Goal: Transaction & Acquisition: Purchase product/service

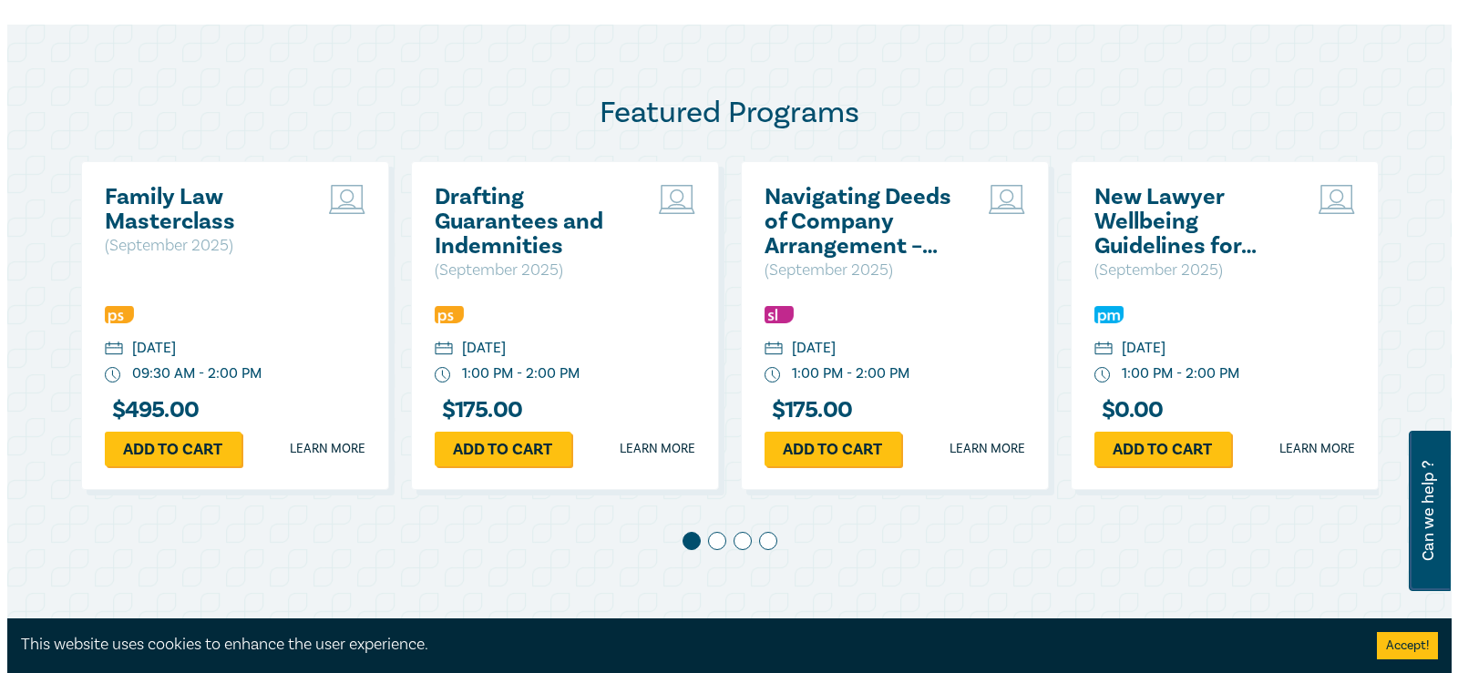
scroll to position [911, 0]
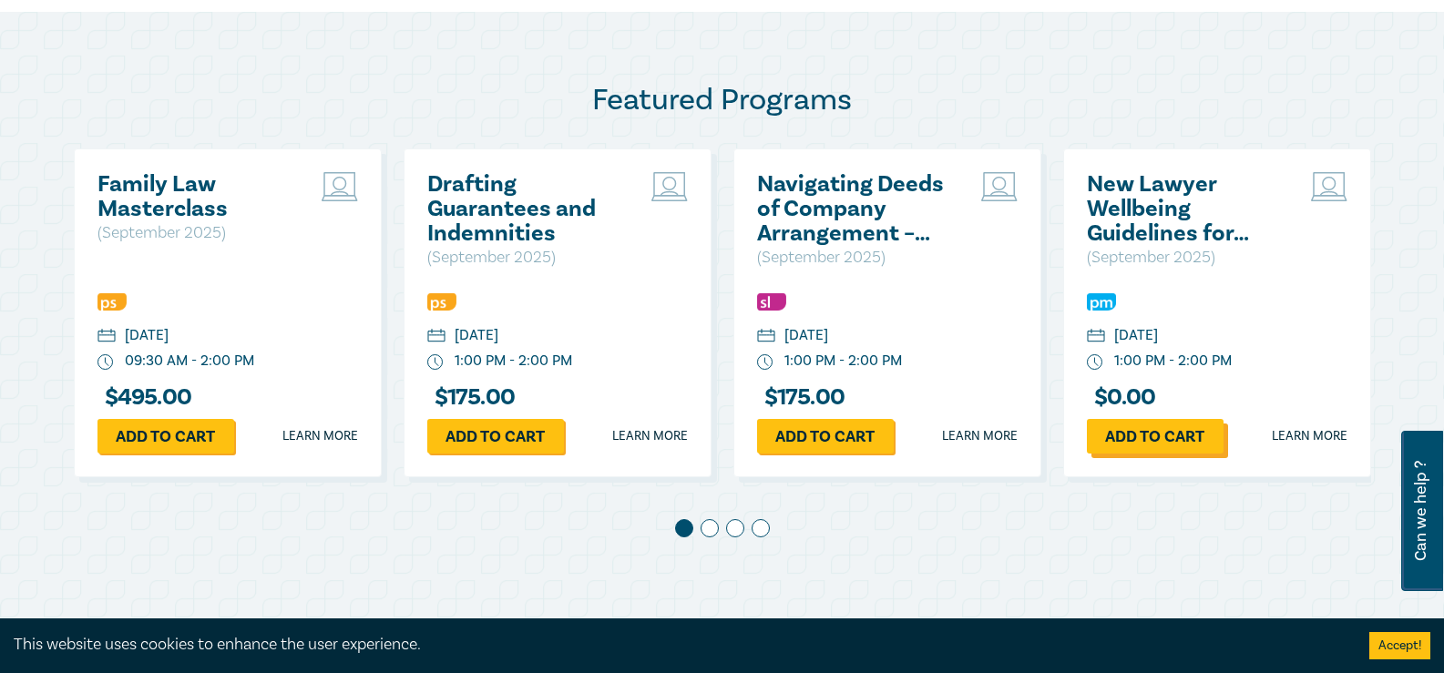
click at [1172, 439] on link "Add to cart" at bounding box center [1155, 436] width 137 height 35
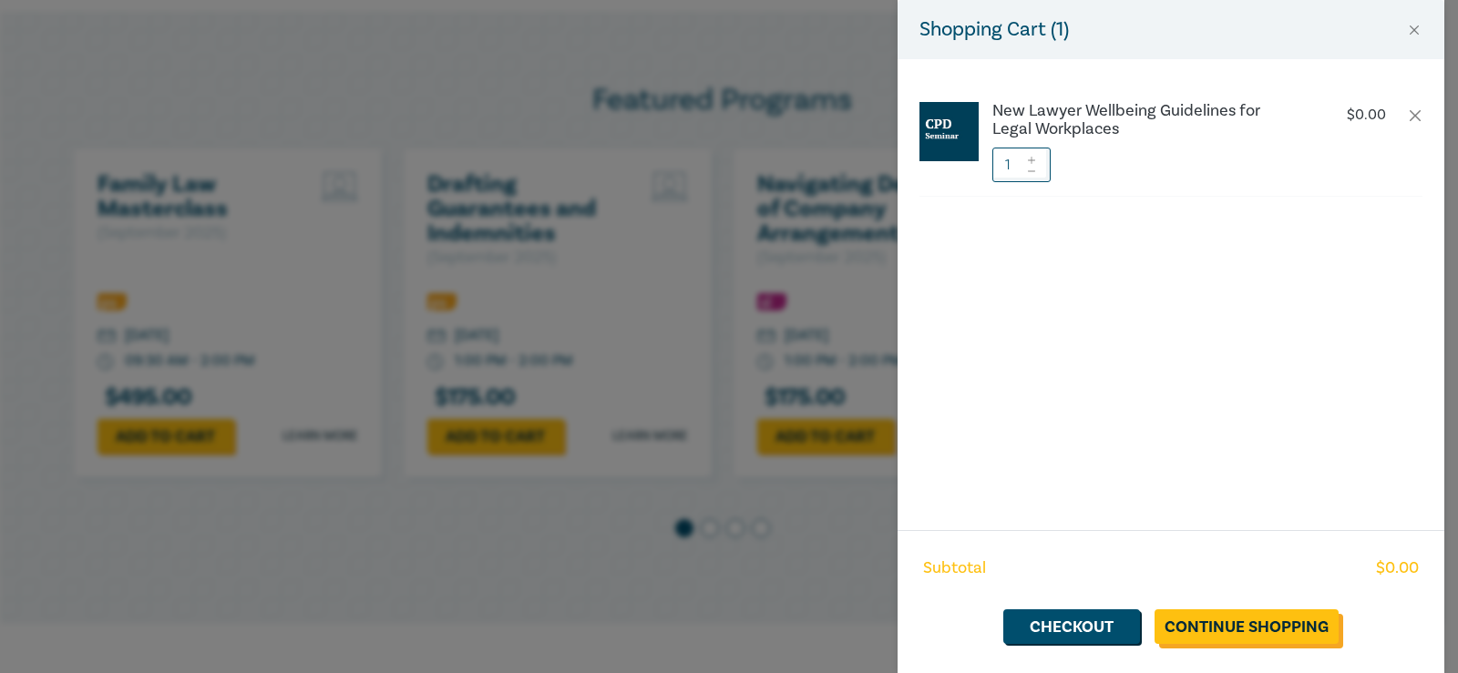
click at [1277, 627] on link "Continue Shopping" at bounding box center [1247, 627] width 184 height 35
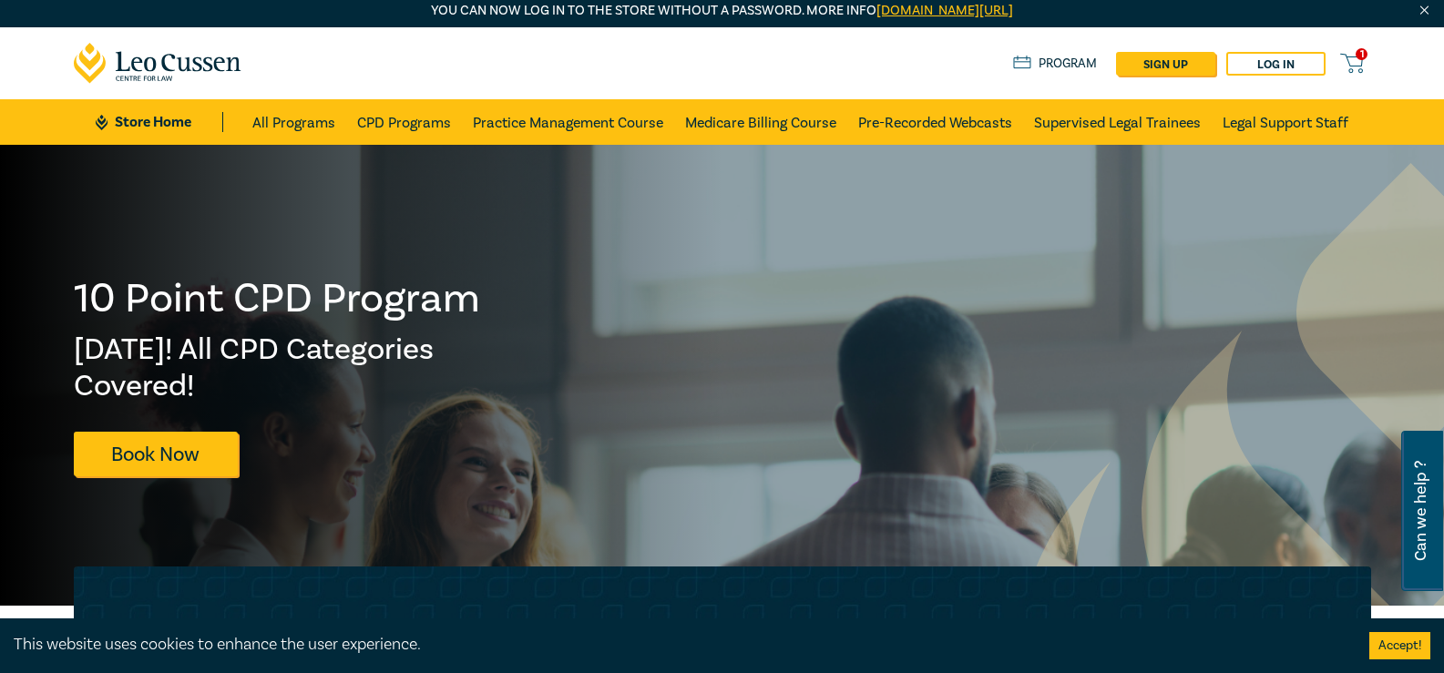
scroll to position [0, 0]
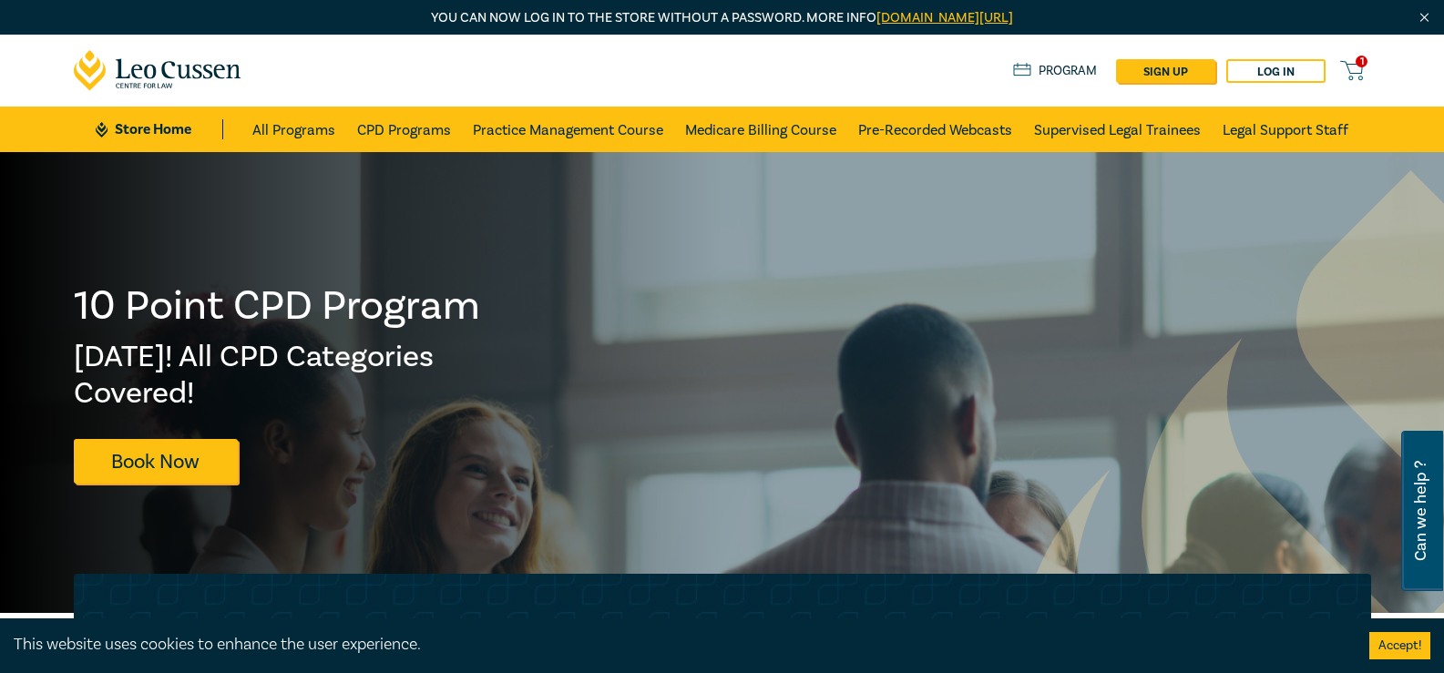
click at [1353, 73] on icon at bounding box center [1351, 70] width 23 height 23
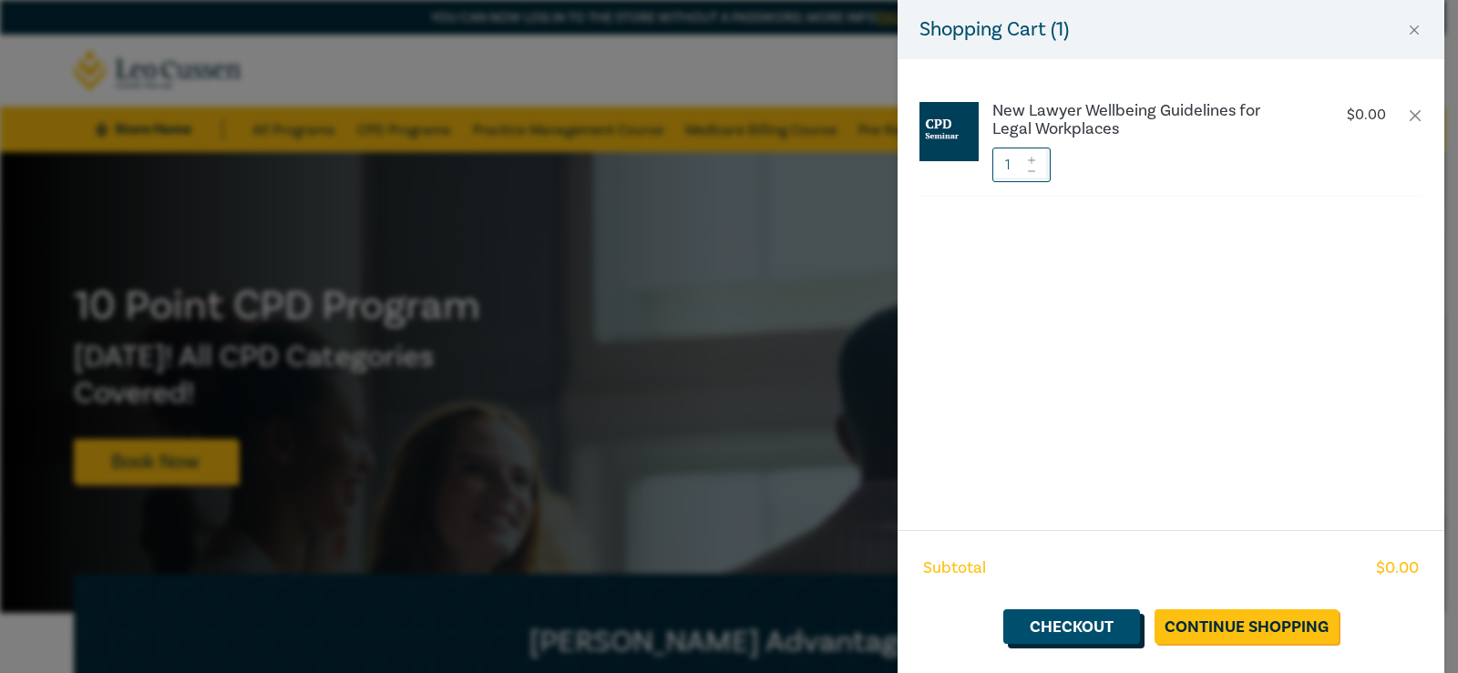
click at [1077, 635] on link "Checkout" at bounding box center [1071, 627] width 137 height 35
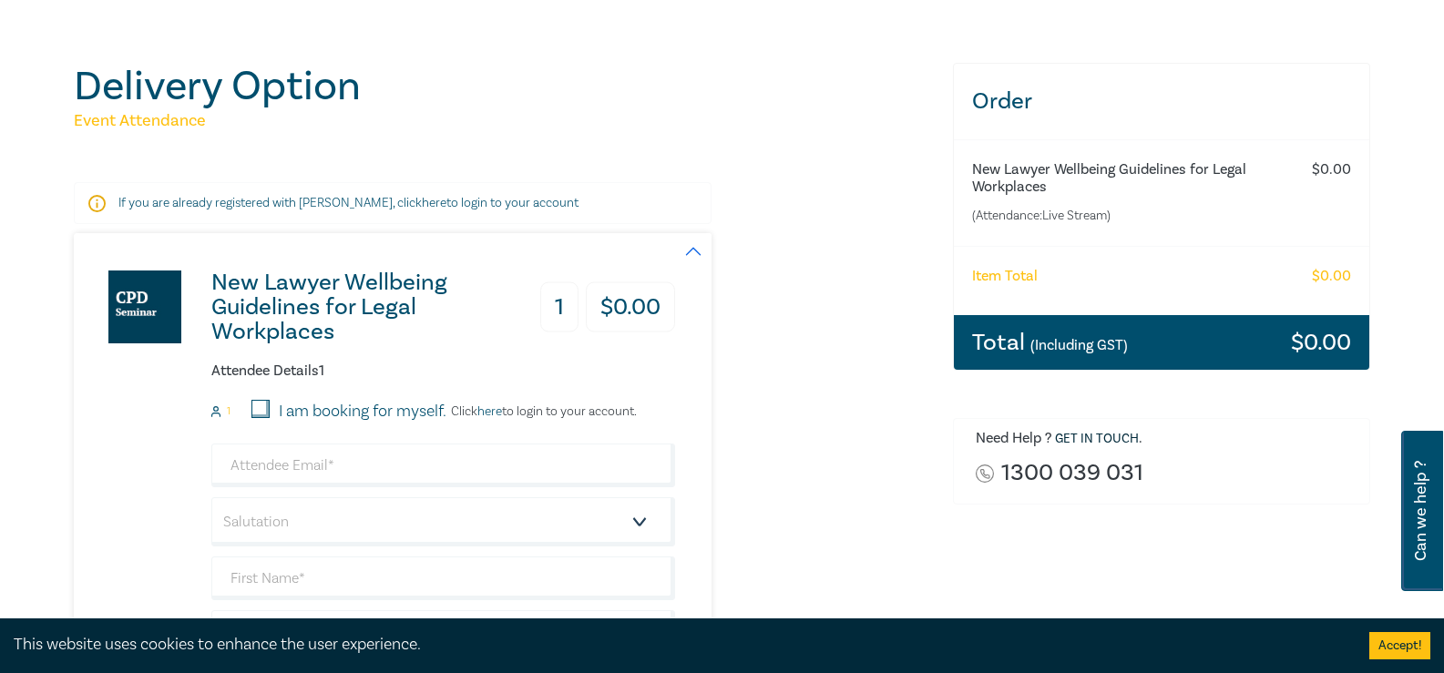
scroll to position [273, 0]
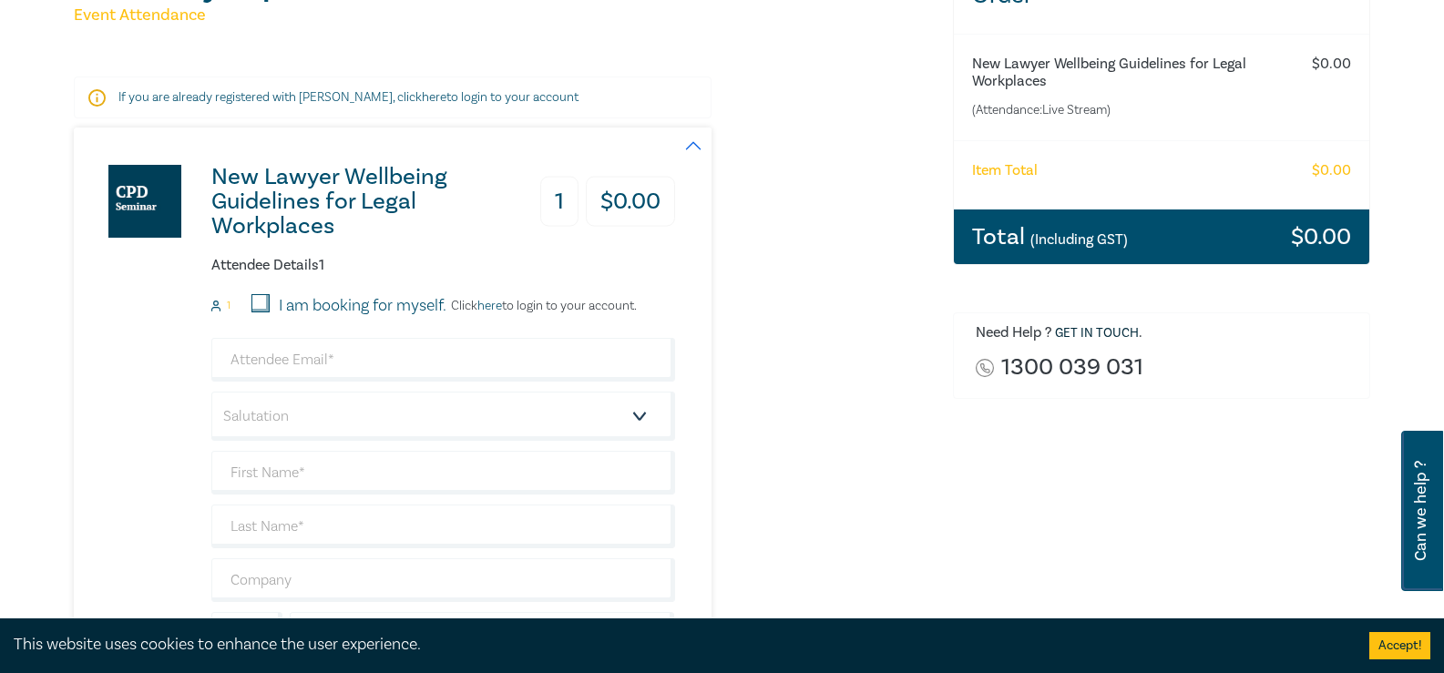
click at [259, 297] on input "I am booking for myself." at bounding box center [261, 303] width 18 height 18
checkbox input "true"
click at [275, 354] on input "email" at bounding box center [443, 360] width 464 height 44
type input "[PERSON_NAME][DOMAIN_NAME][EMAIL_ADDRESS][DOMAIN_NAME]"
type input "[PERSON_NAME]"
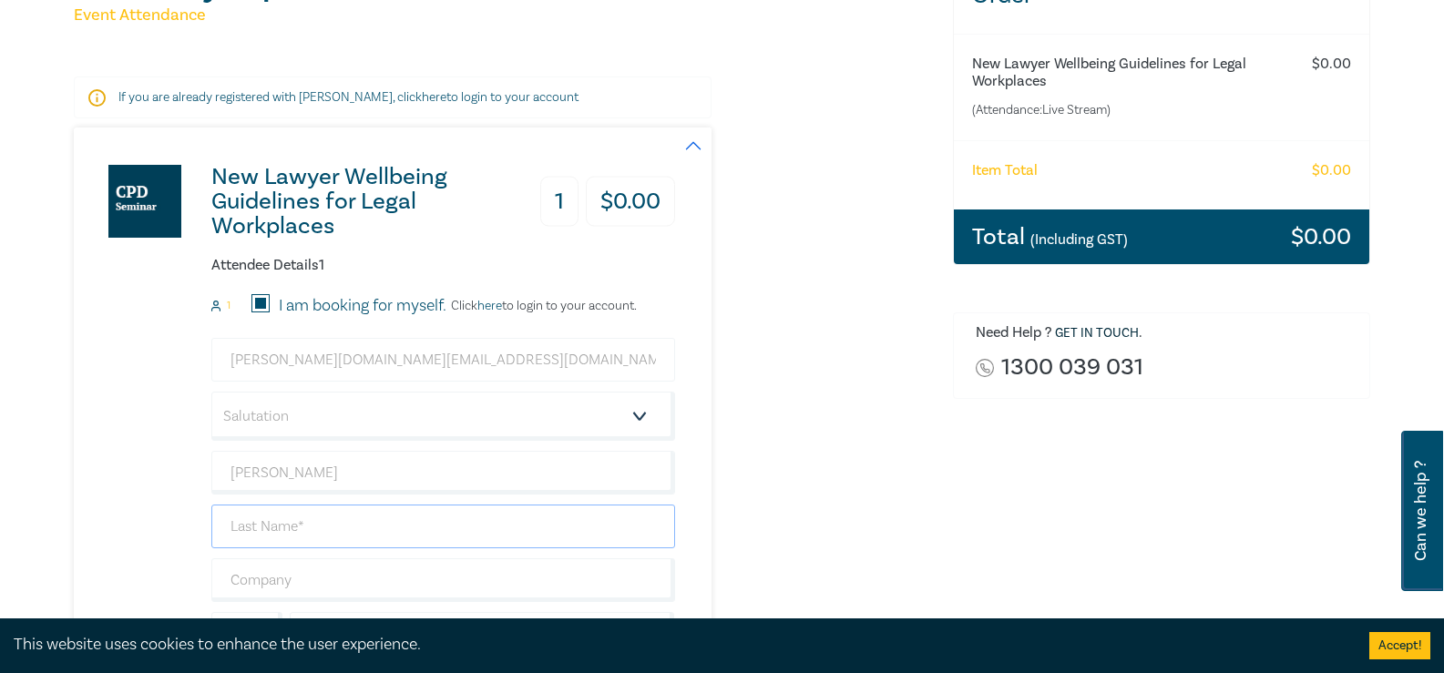
type input "[PERSON_NAME]"
type input "0400933998"
type input "[GEOGRAPHIC_DATA]"
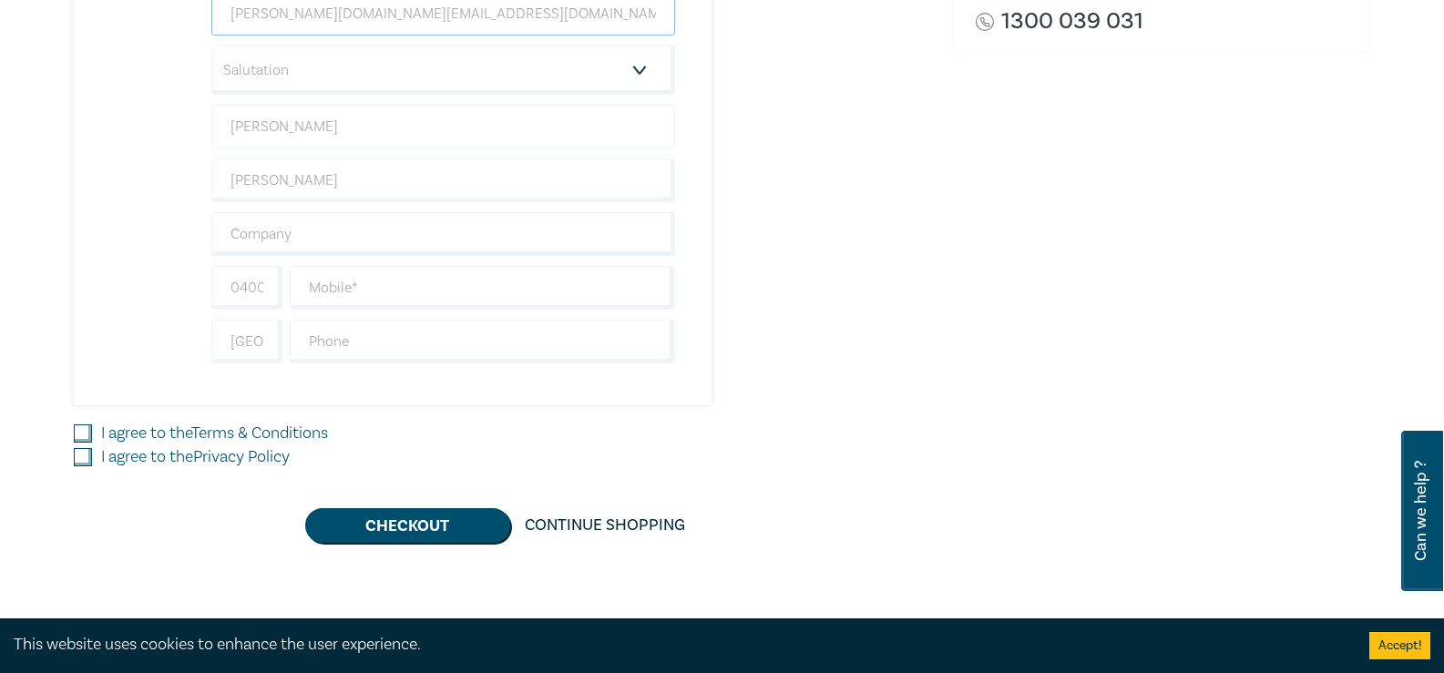
scroll to position [638, 0]
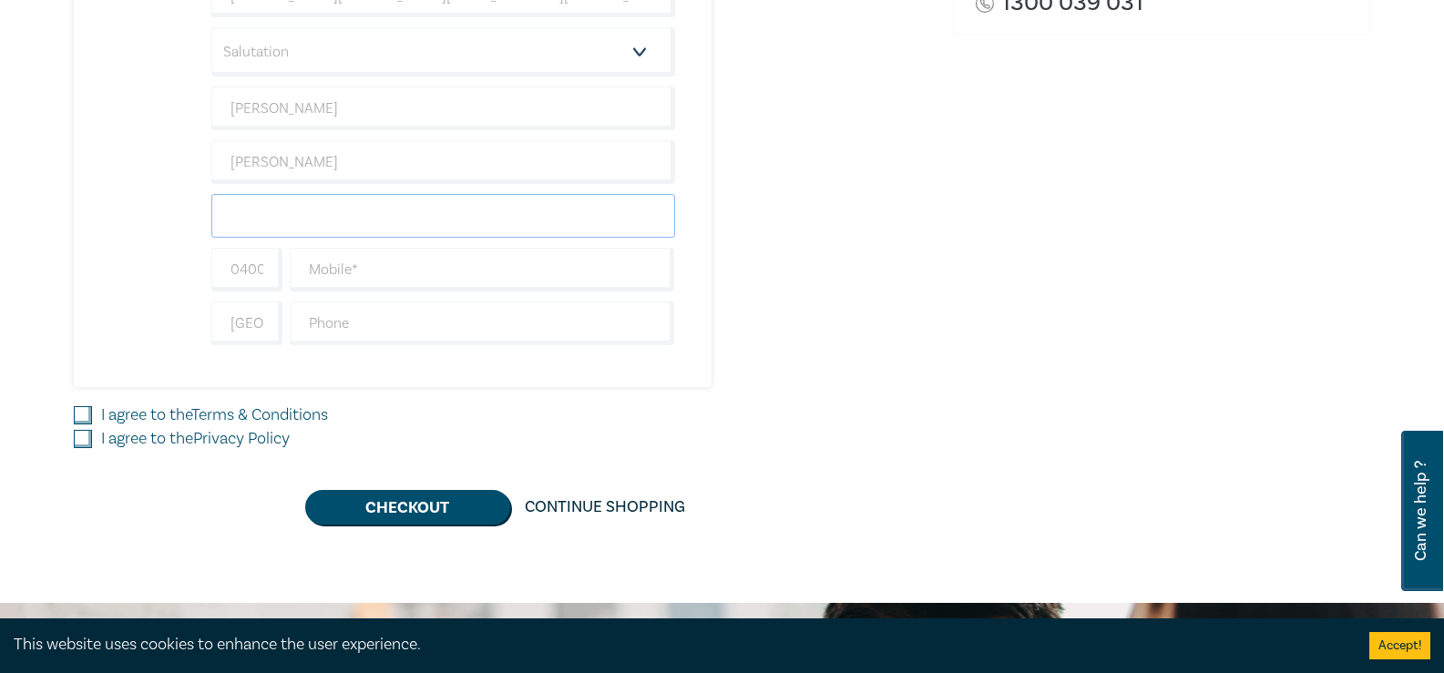
click at [233, 217] on input "text" at bounding box center [443, 216] width 464 height 44
type input "[PERSON_NAME] & Co."
click at [313, 274] on input "text" at bounding box center [482, 270] width 385 height 44
type input "0499997075"
click at [76, 416] on input "I agree to the Terms & Conditions" at bounding box center [83, 415] width 18 height 18
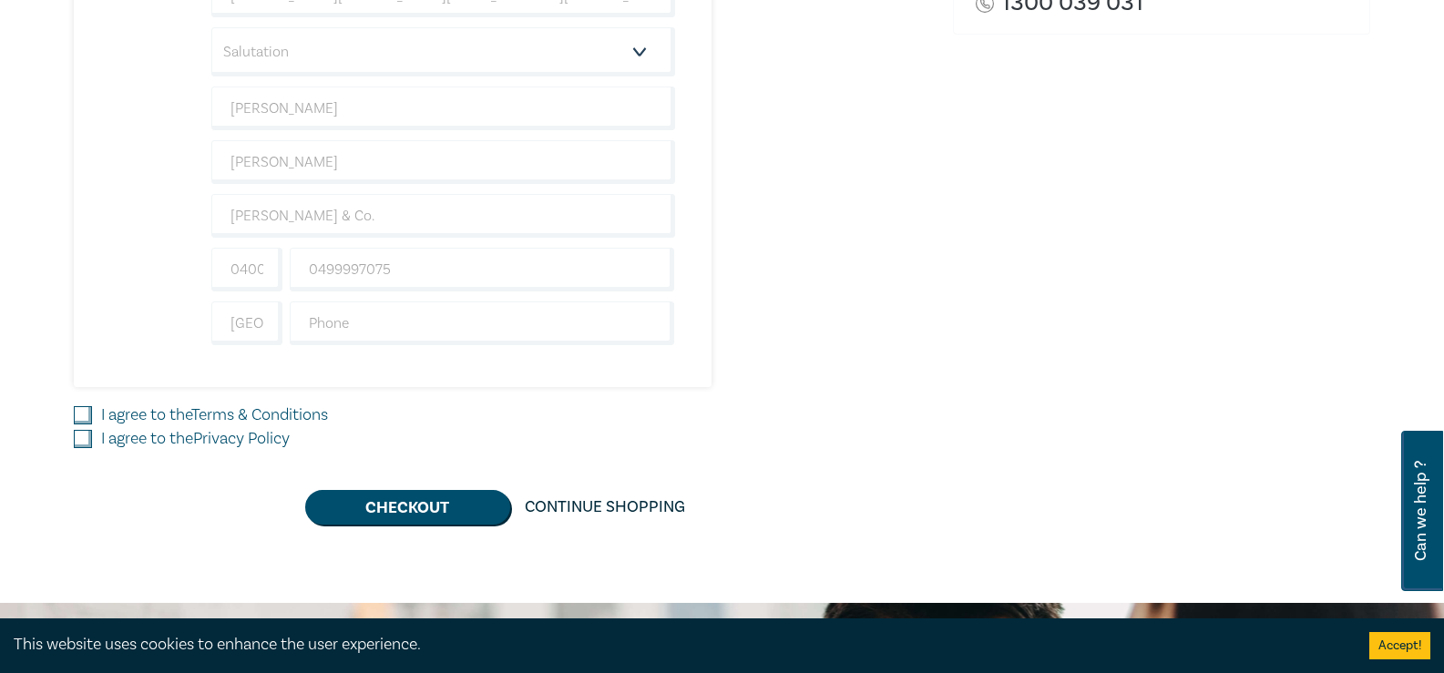
checkbox input "true"
click at [86, 440] on input "I agree to the Privacy Policy" at bounding box center [83, 439] width 18 height 18
checkbox input "true"
click at [391, 505] on button "Checkout" at bounding box center [407, 507] width 205 height 35
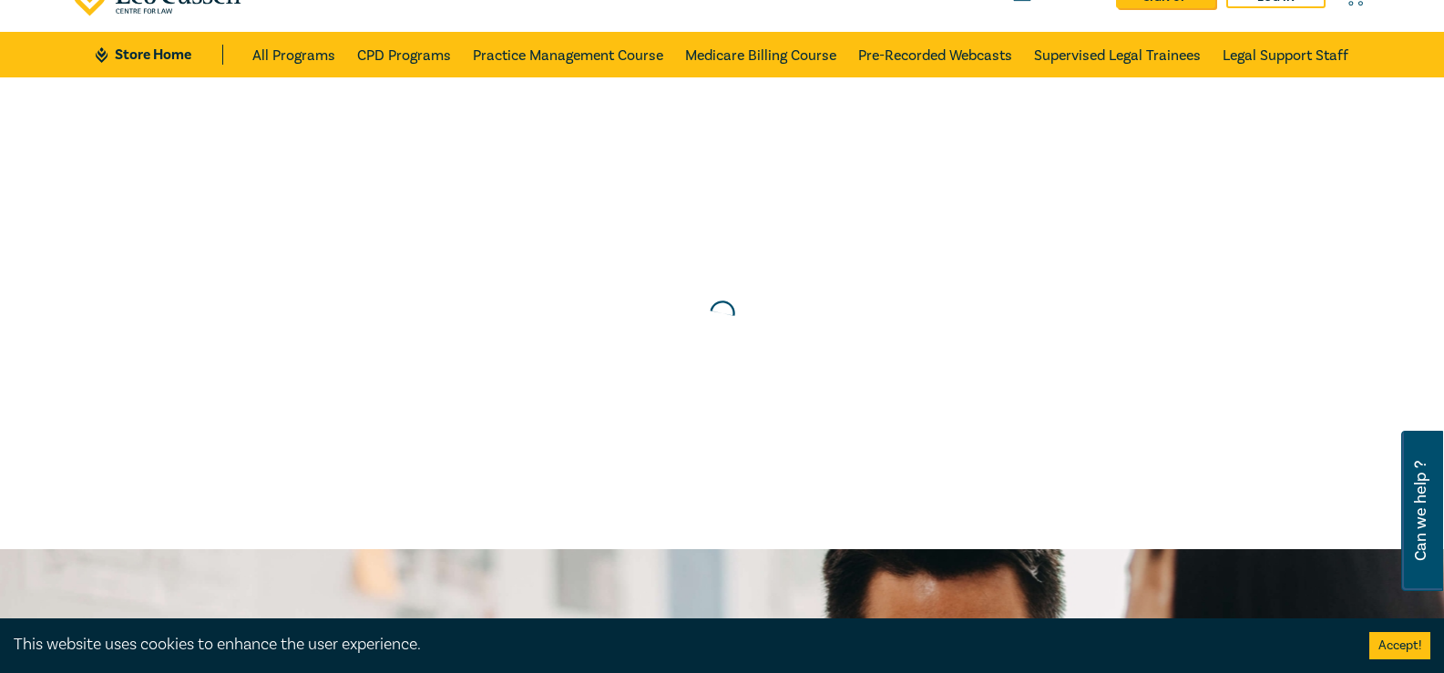
scroll to position [0, 0]
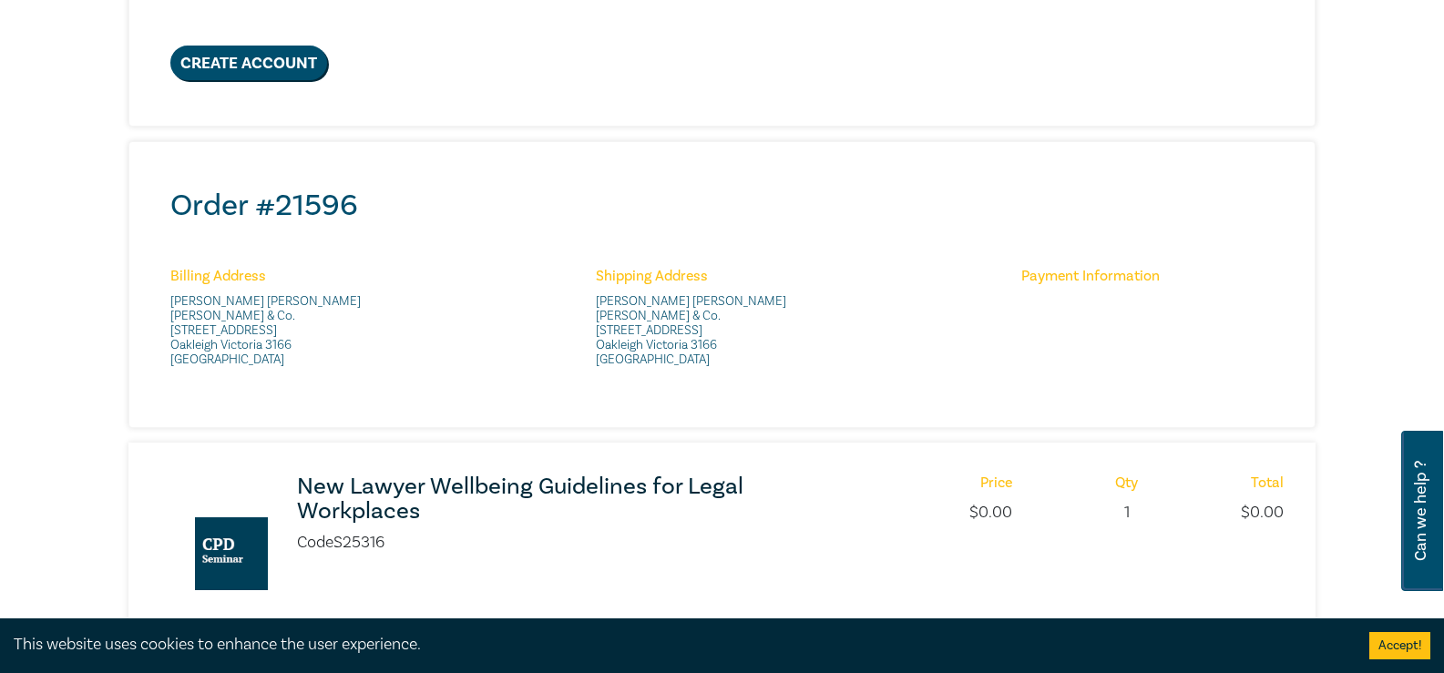
scroll to position [638, 0]
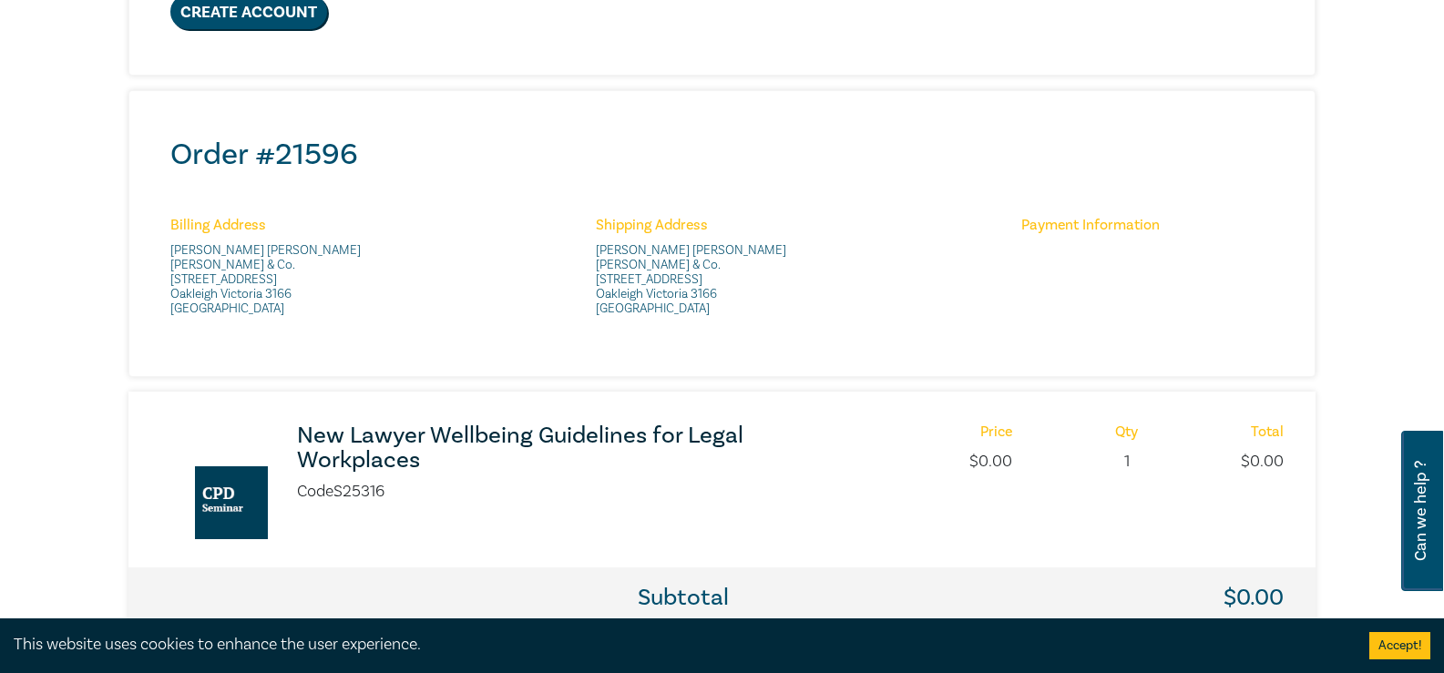
click at [831, 297] on span "3 Station Street Oakleigh Victoria 3166 Australia" at bounding box center [727, 294] width 262 height 44
